Goal: Information Seeking & Learning: Learn about a topic

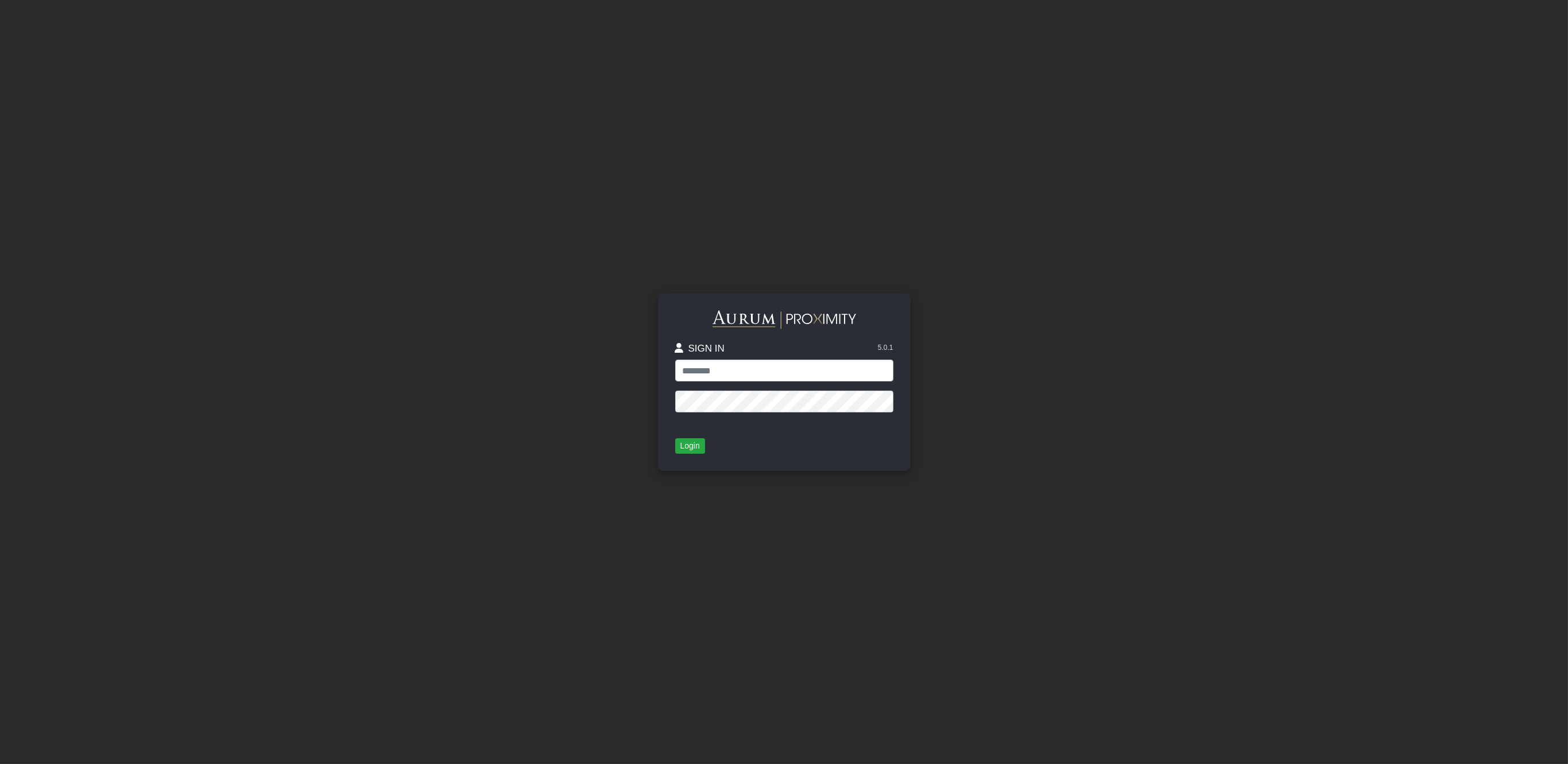
click at [713, 374] on input "text" at bounding box center [784, 371] width 218 height 22
type input "**********"
click at [686, 441] on button "Login" at bounding box center [690, 446] width 30 height 16
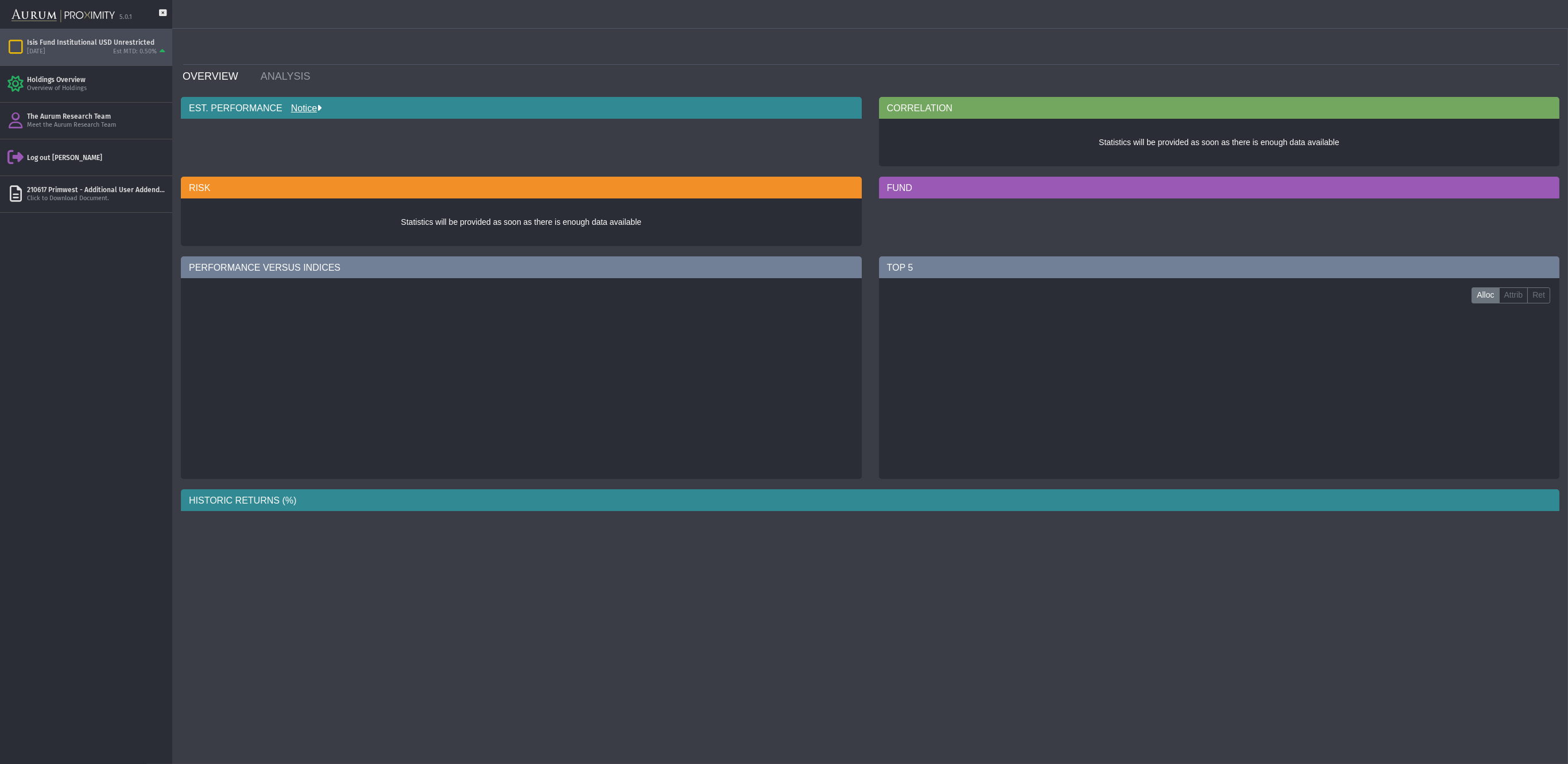
click at [101, 54] on div "[DATE] Est MTD: 0.50%" at bounding box center [97, 52] width 140 height 10
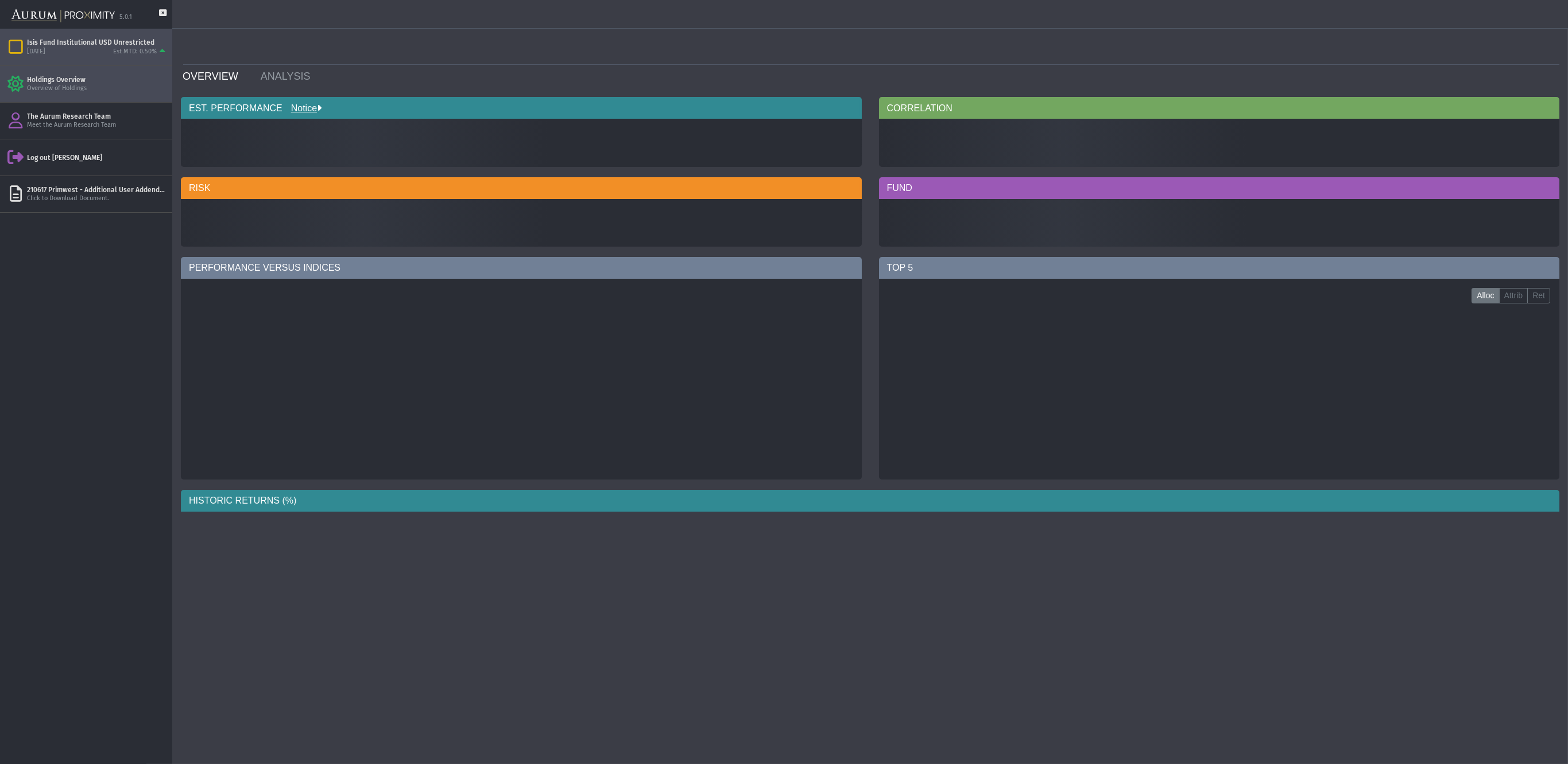
click at [84, 80] on div "Holdings Overview" at bounding box center [97, 79] width 140 height 9
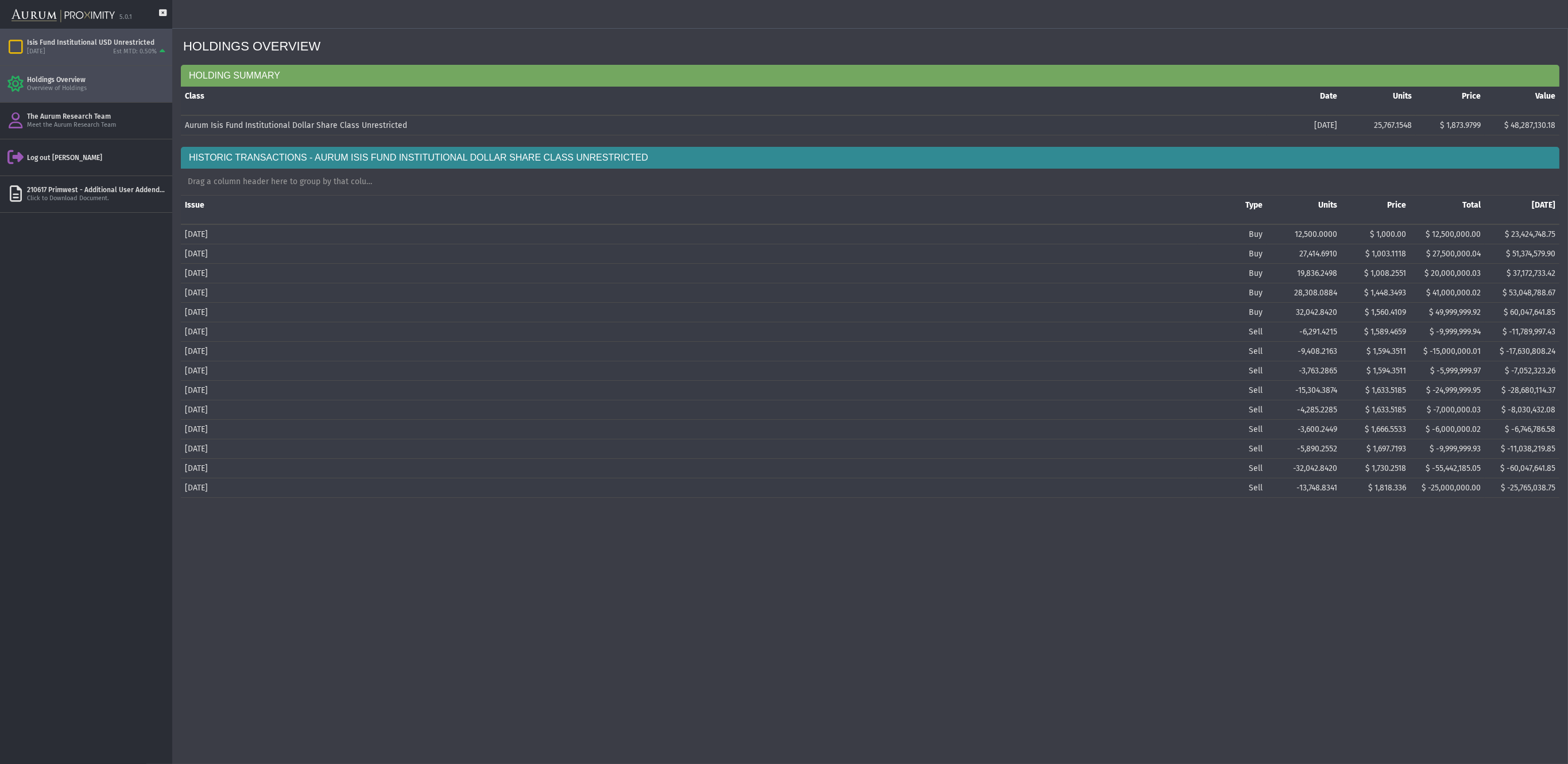
click at [66, 51] on div "[DATE] Est MTD: 0.50%" at bounding box center [97, 52] width 140 height 10
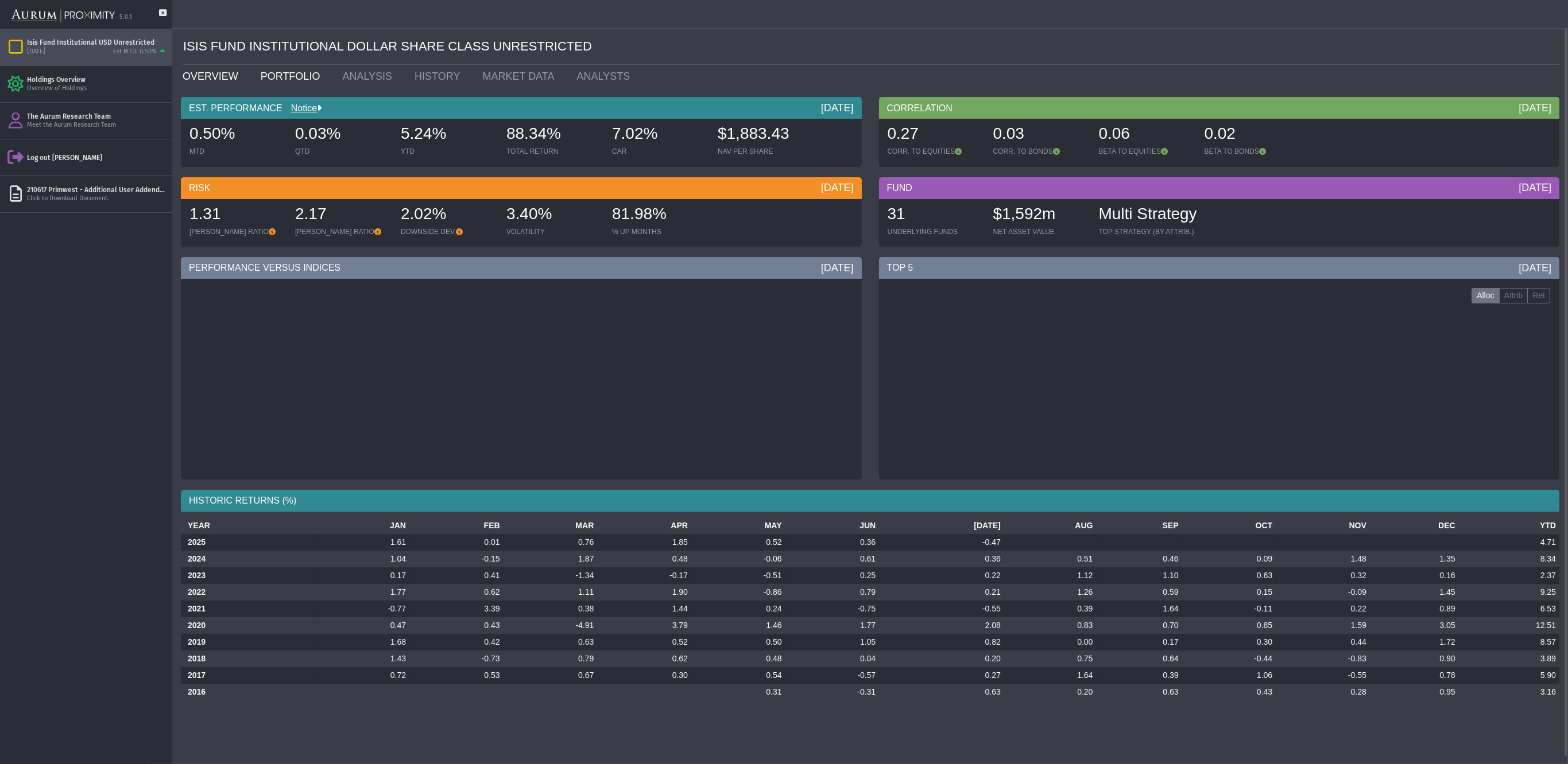
click at [283, 75] on link "PORTFOLIO" at bounding box center [293, 77] width 82 height 23
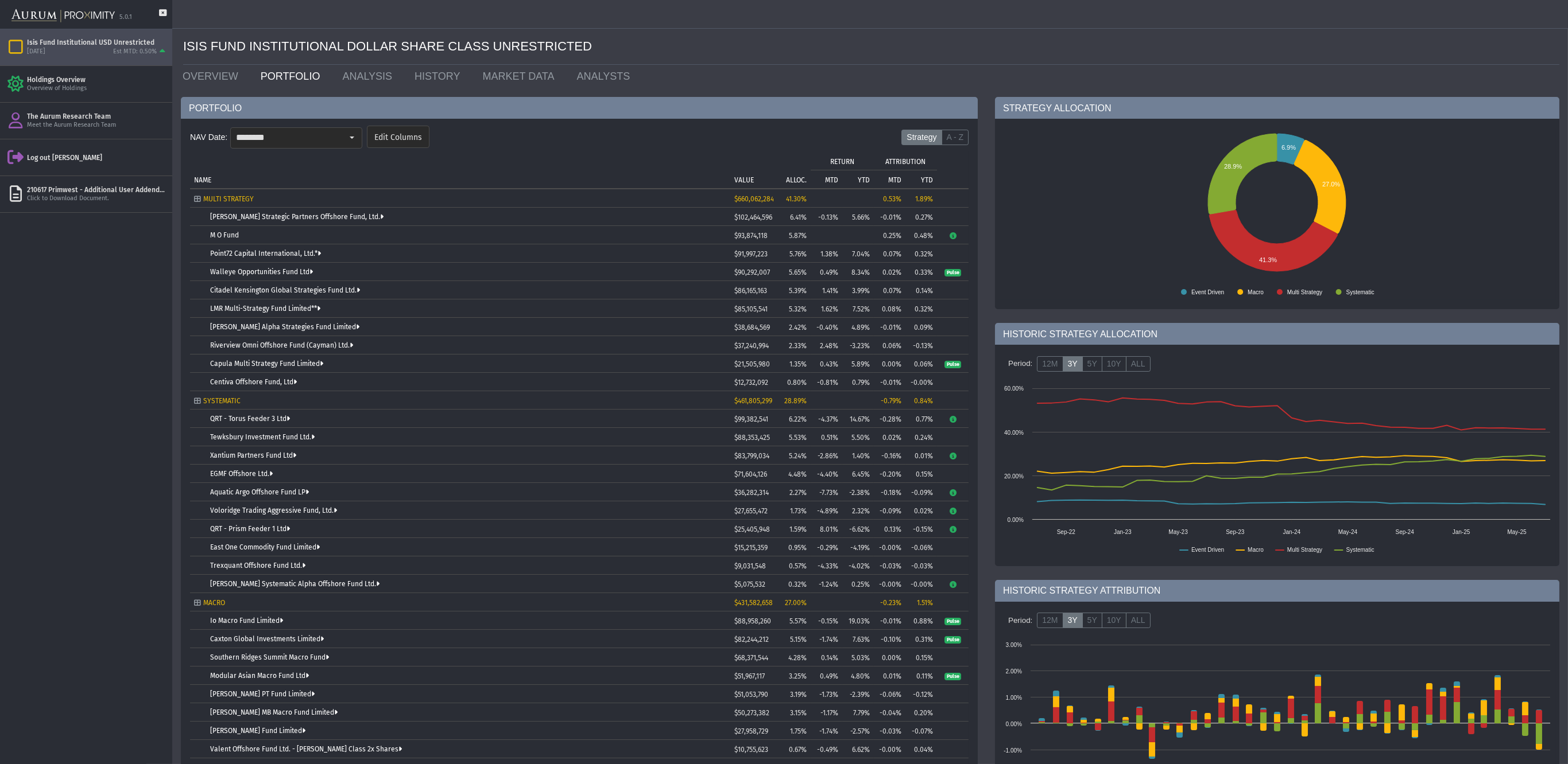
click at [412, 330] on div "[PERSON_NAME] Alpha Strategies Fund Limited" at bounding box center [468, 327] width 516 height 8
drag, startPoint x: 1347, startPoint y: 76, endPoint x: 1382, endPoint y: 38, distance: 51.7
click at [1351, 73] on ul "OVERVIEW PORTFOLIO ANALYSIS HISTORY MARKET DATA ANALYSTS" at bounding box center [871, 77] width 1394 height 23
click at [334, 214] on link "[PERSON_NAME] Strategic Partners Offshore Fund, Ltd." at bounding box center [297, 217] width 173 height 8
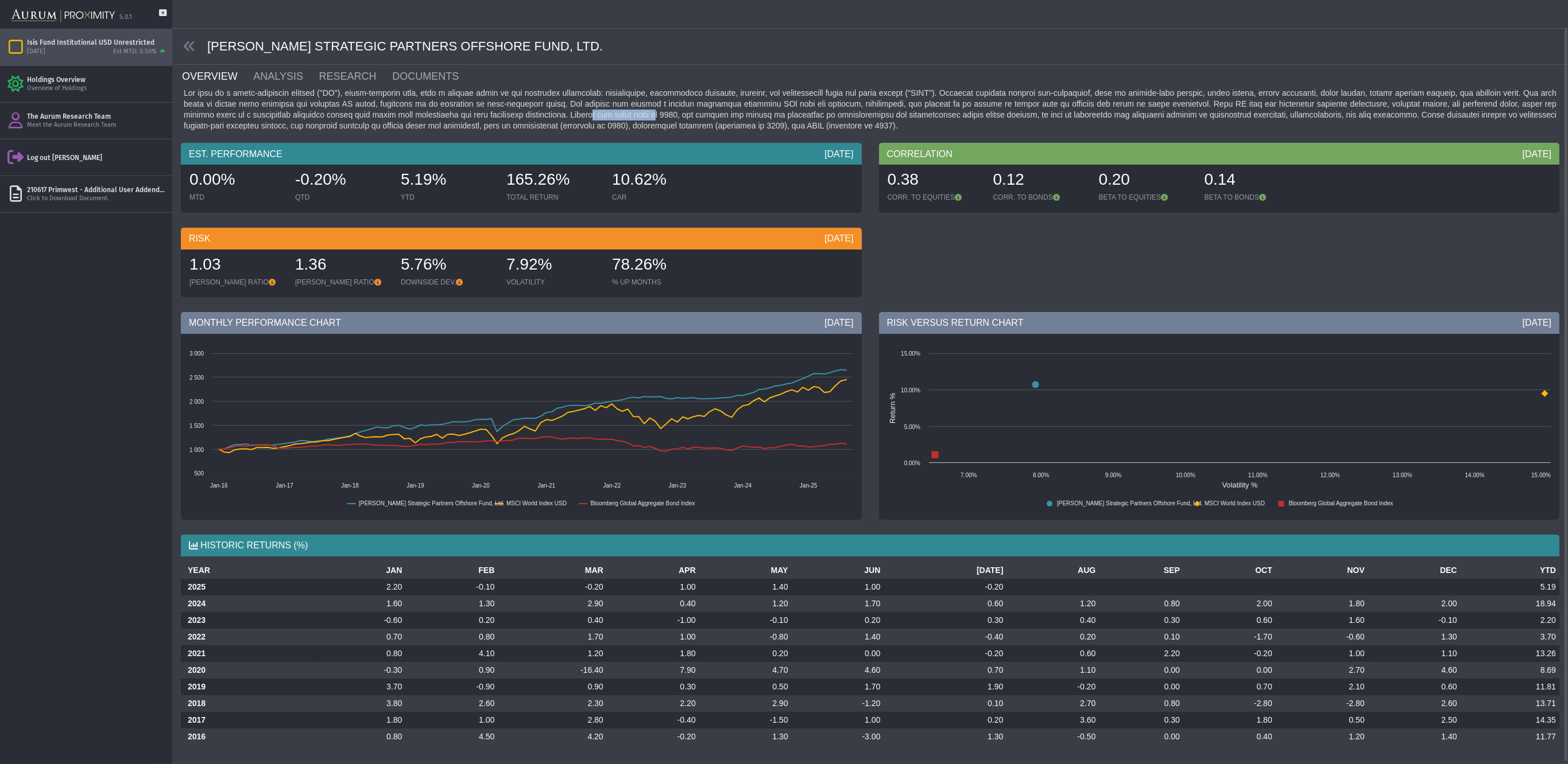
drag, startPoint x: 532, startPoint y: 113, endPoint x: 610, endPoint y: 116, distance: 78.1
click at [598, 116] on div at bounding box center [870, 110] width 1378 height 44
click at [610, 116] on div at bounding box center [870, 110] width 1378 height 44
drag, startPoint x: 627, startPoint y: 116, endPoint x: 741, endPoint y: 118, distance: 114.0
click at [736, 118] on div at bounding box center [870, 110] width 1378 height 44
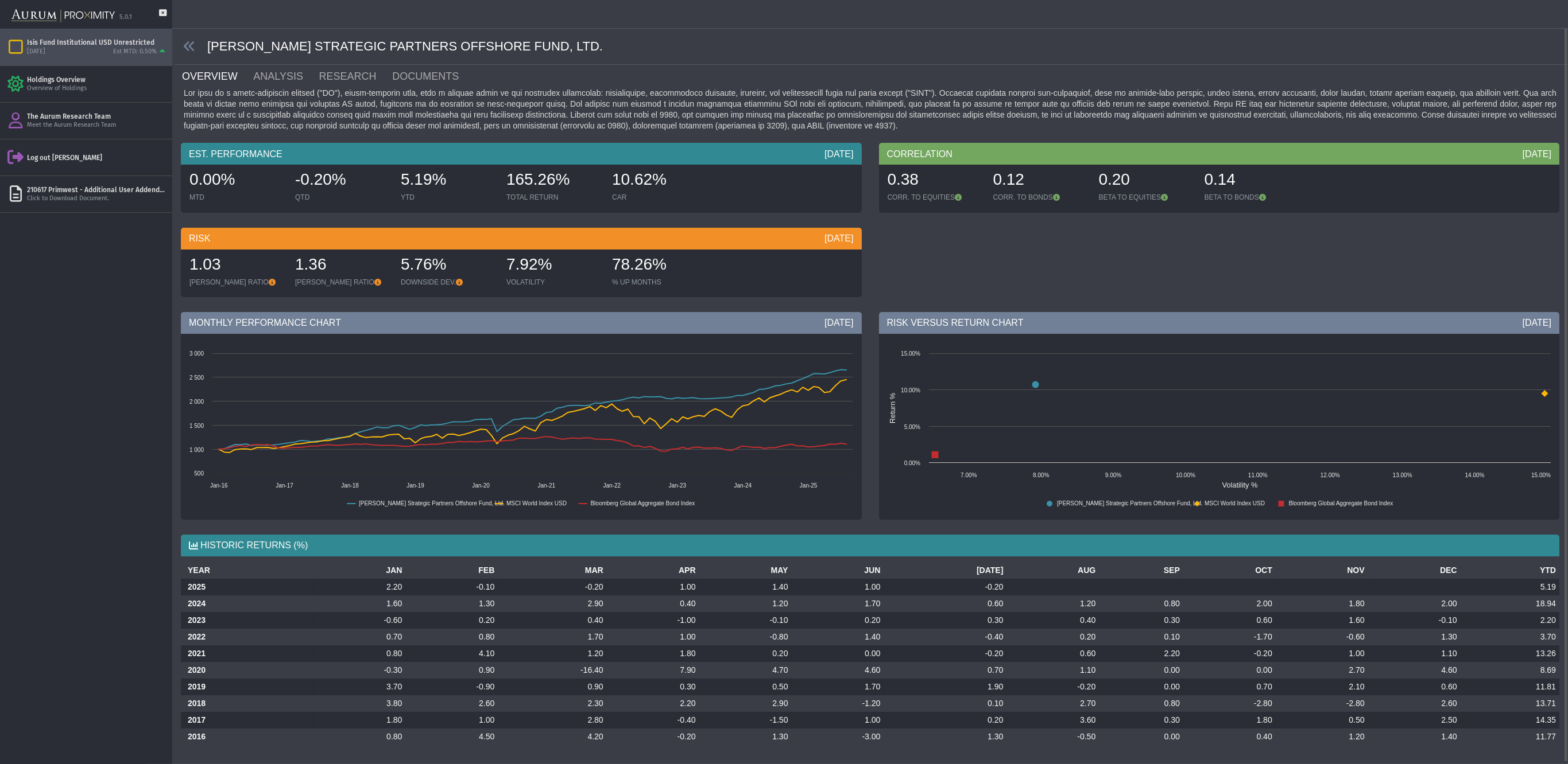
click at [747, 118] on div at bounding box center [870, 110] width 1378 height 44
drag, startPoint x: 791, startPoint y: 116, endPoint x: 954, endPoint y: 116, distance: 163.0
click at [954, 116] on div at bounding box center [870, 110] width 1378 height 44
click at [570, 127] on div at bounding box center [870, 110] width 1378 height 44
drag, startPoint x: 673, startPoint y: 126, endPoint x: 764, endPoint y: 126, distance: 91.0
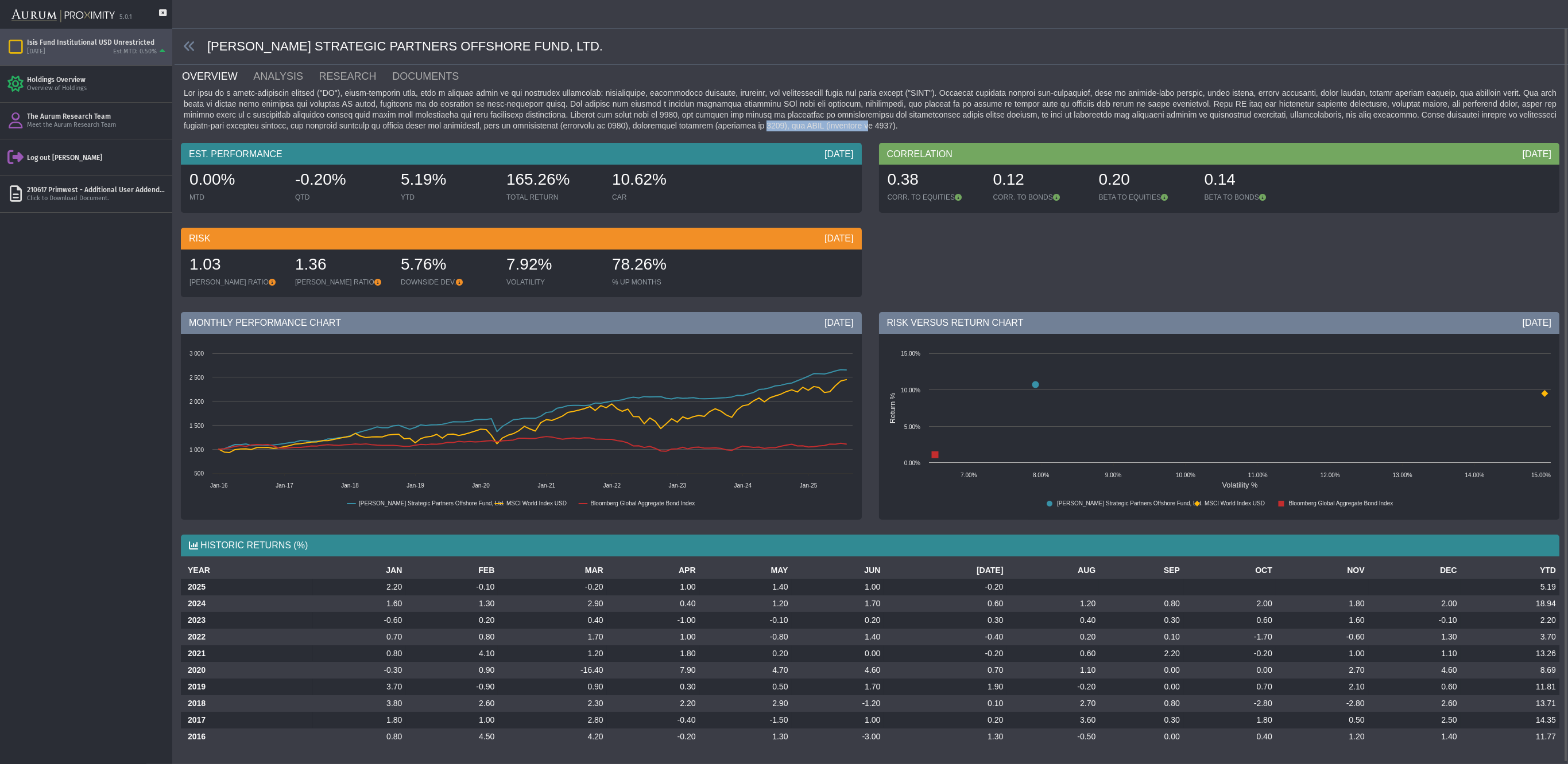
click at [753, 126] on div at bounding box center [870, 110] width 1378 height 44
click at [768, 126] on div at bounding box center [870, 110] width 1378 height 44
click at [796, 126] on div at bounding box center [870, 110] width 1378 height 44
click at [76, 58] on div "Isis Fund Institutional USD Unrestricted [DATE] Est MTD: 0.50%" at bounding box center [86, 47] width 172 height 36
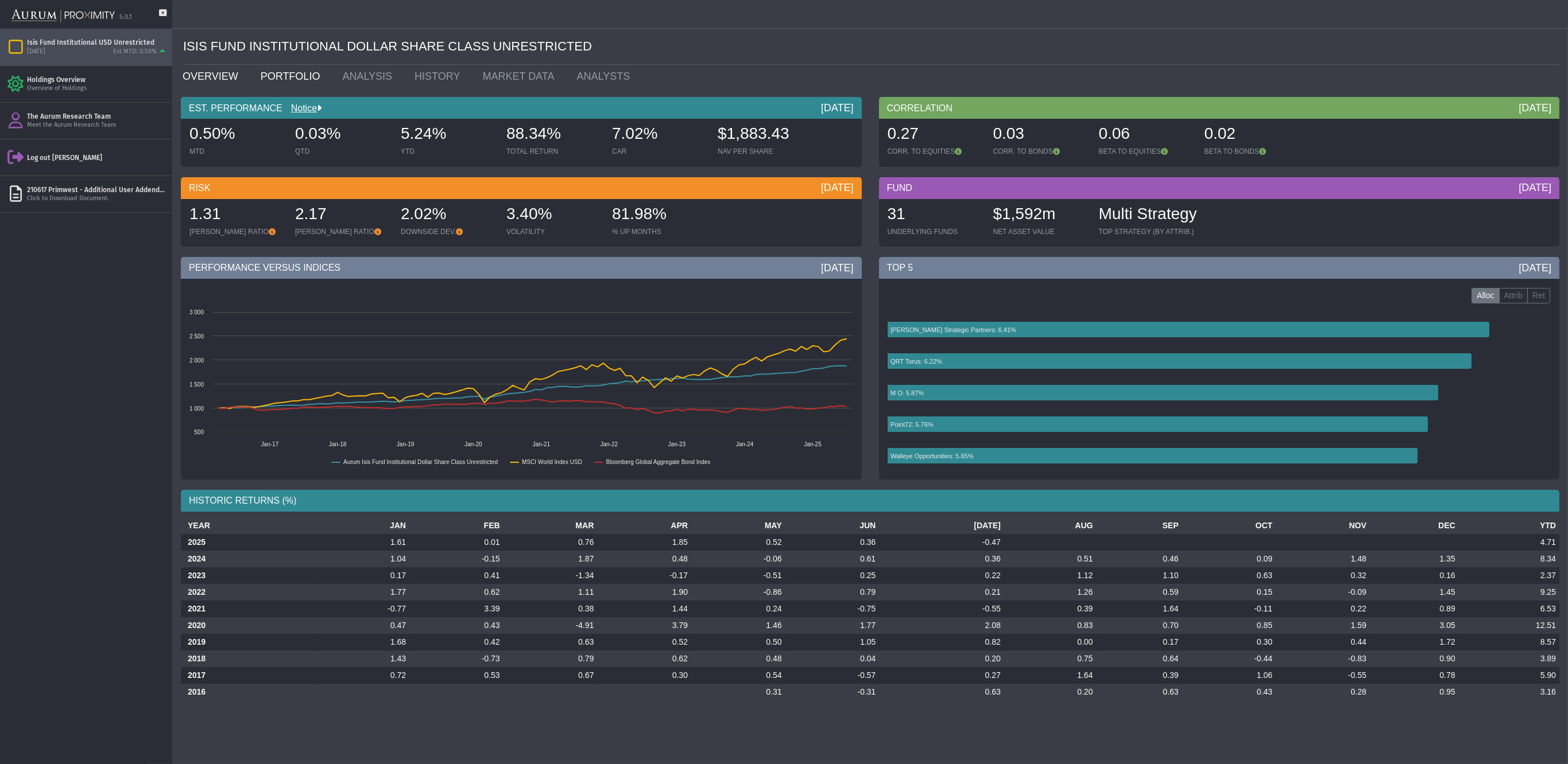
click at [282, 75] on link "PORTFOLIO" at bounding box center [293, 77] width 82 height 23
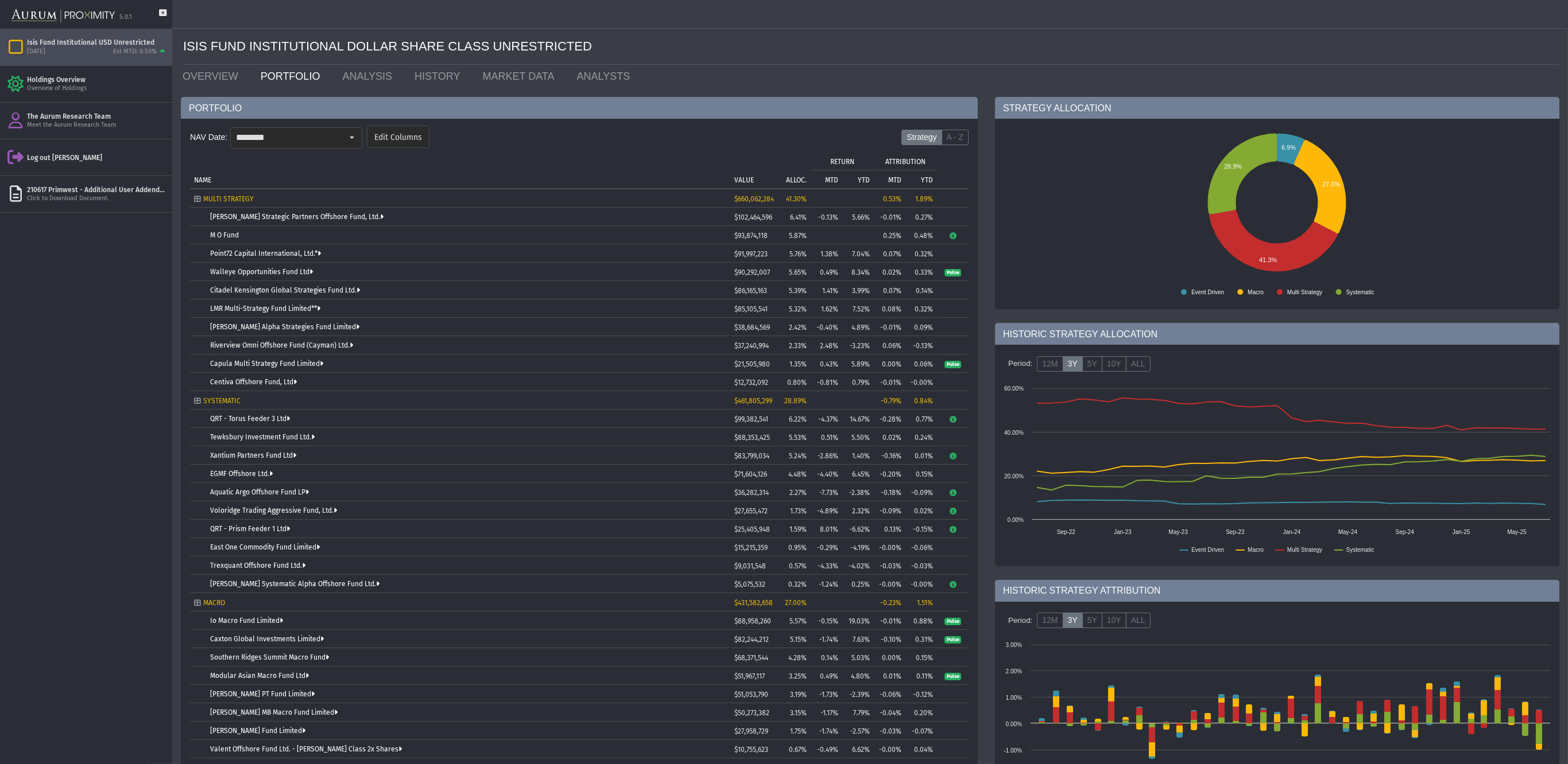
click at [406, 286] on div "Citadel Kensington Global Strategies Fund Ltd." at bounding box center [468, 290] width 516 height 8
